Goal: Task Accomplishment & Management: Manage account settings

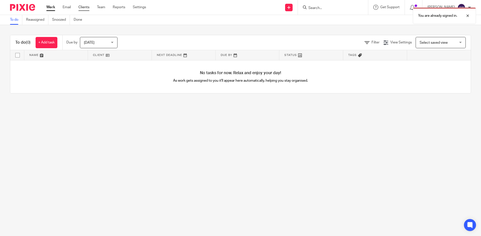
click at [82, 7] on link "Clients" at bounding box center [83, 7] width 11 height 5
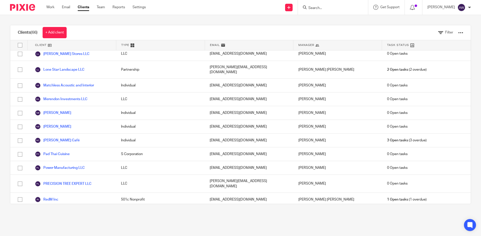
scroll to position [755, 0]
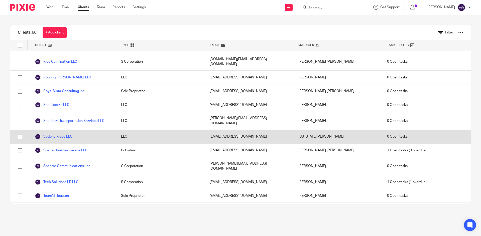
click at [62, 134] on link "Sedona Ridge LLC" at bounding box center [54, 137] width 38 height 6
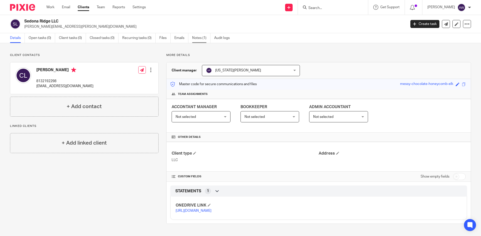
click at [199, 39] on link "Notes (1)" at bounding box center [201, 38] width 18 height 10
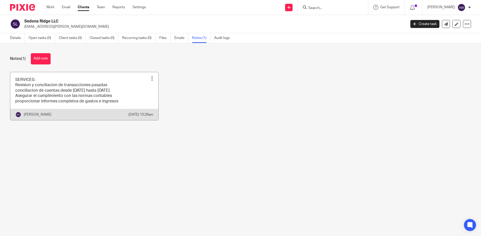
click at [104, 105] on link at bounding box center [84, 96] width 148 height 48
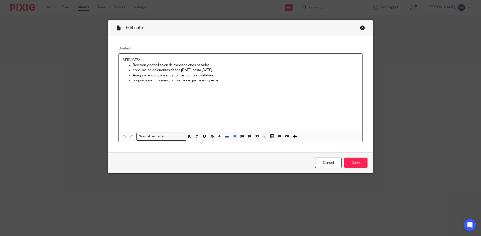
click at [278, 88] on div "SERVICES: Revision y conciliacion de transacciones pasadas conciliacion de cuen…" at bounding box center [240, 93] width 243 height 78
click at [361, 28] on div "Close this dialog window" at bounding box center [362, 27] width 5 height 5
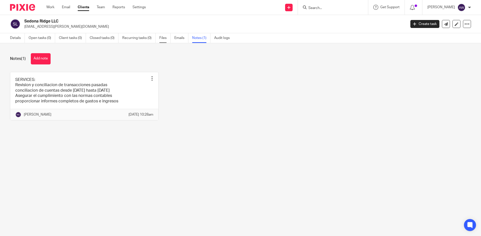
click at [166, 40] on link "Files" at bounding box center [164, 38] width 11 height 10
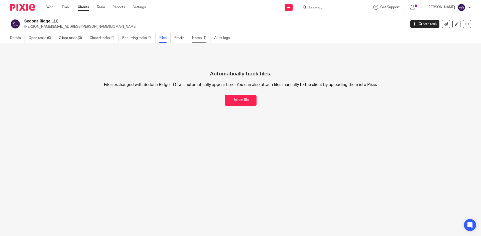
click at [198, 36] on link "Notes (1)" at bounding box center [201, 38] width 18 height 10
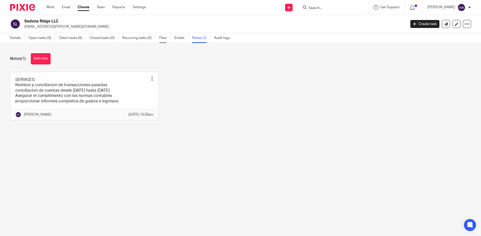
click at [164, 38] on link "Files" at bounding box center [164, 38] width 11 height 10
